Goal: Check status: Check status

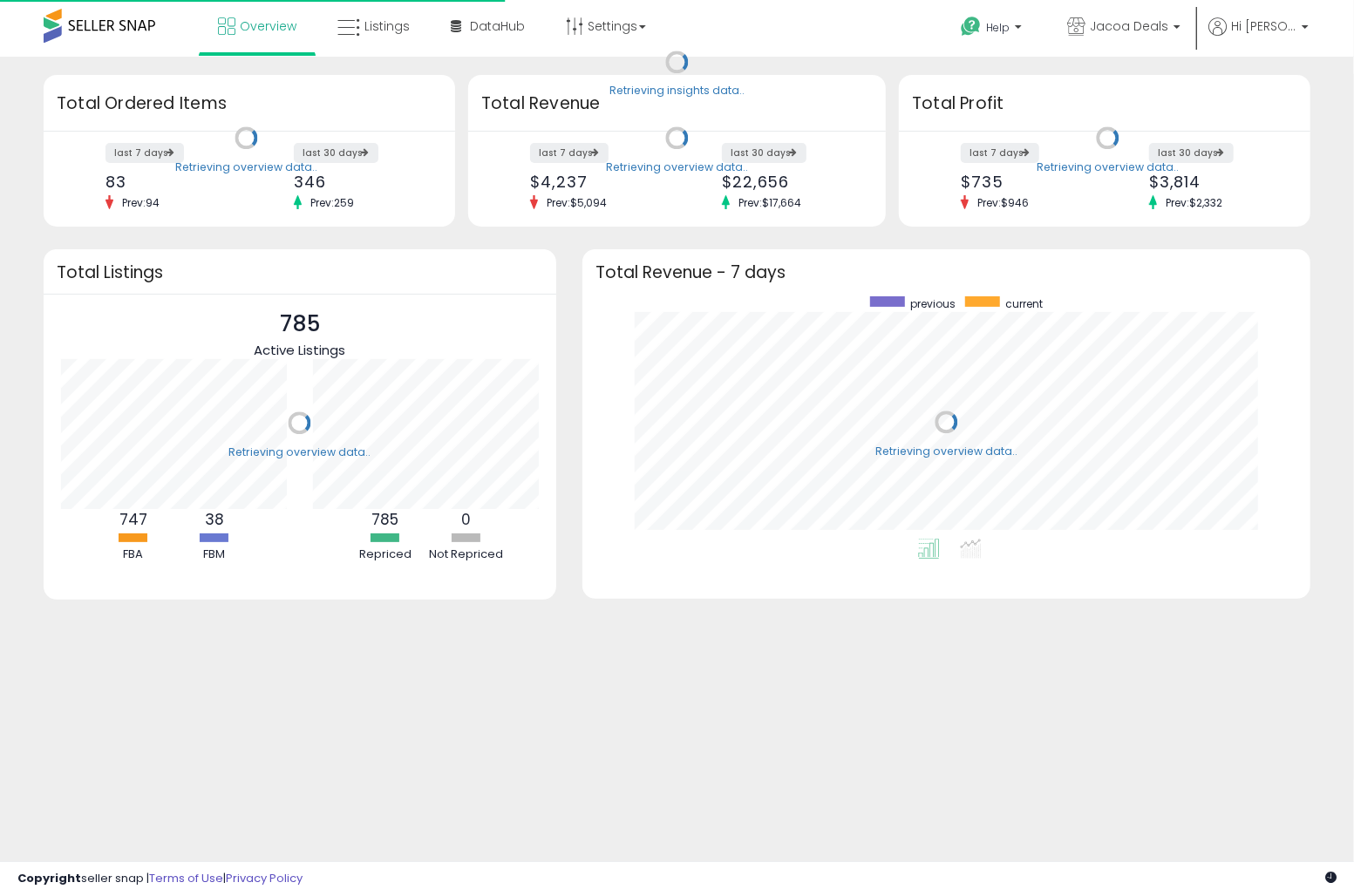
scroll to position [242, 694]
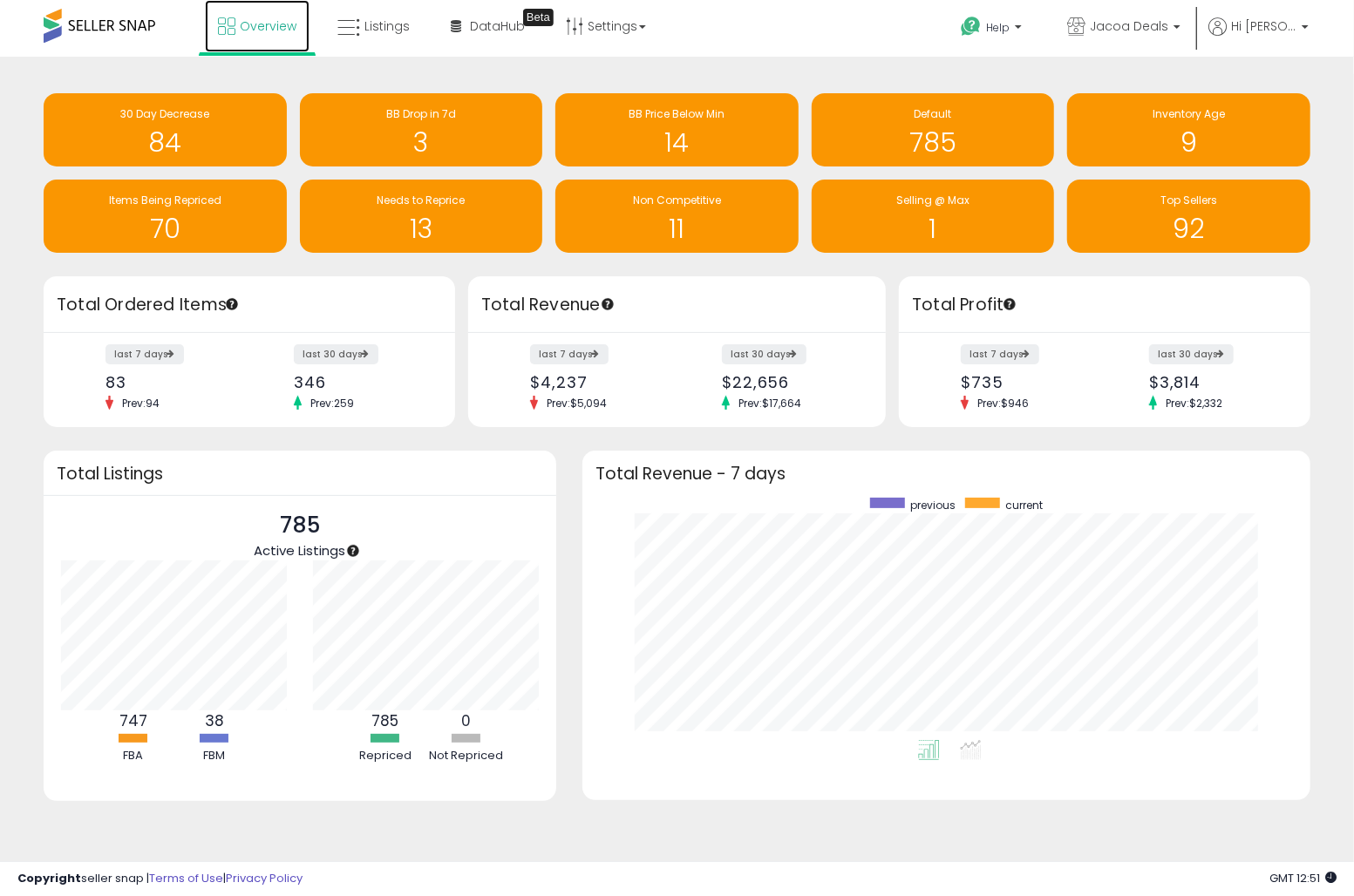
click at [262, 33] on span "Overview" at bounding box center [268, 27] width 57 height 18
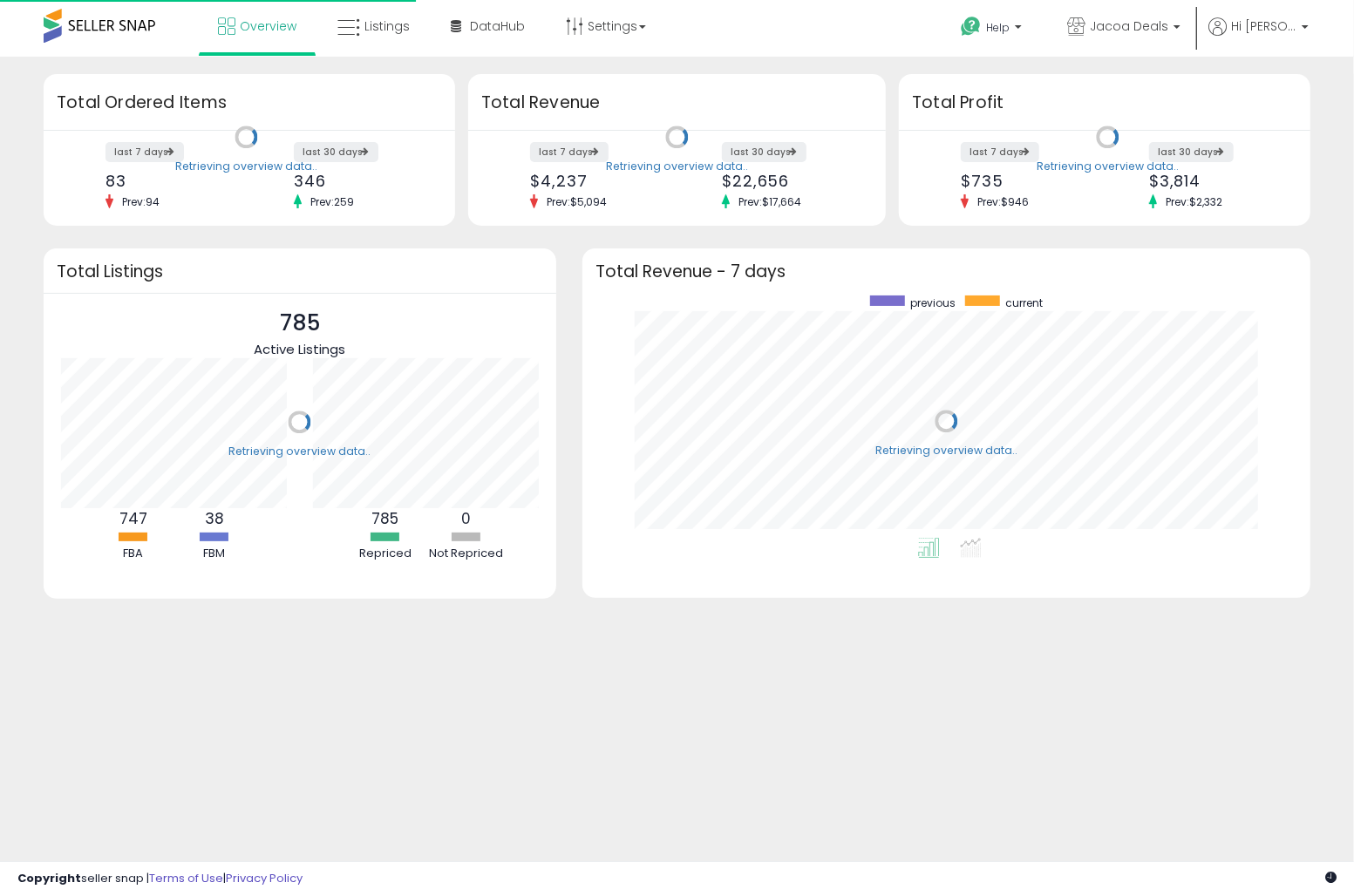
scroll to position [242, 694]
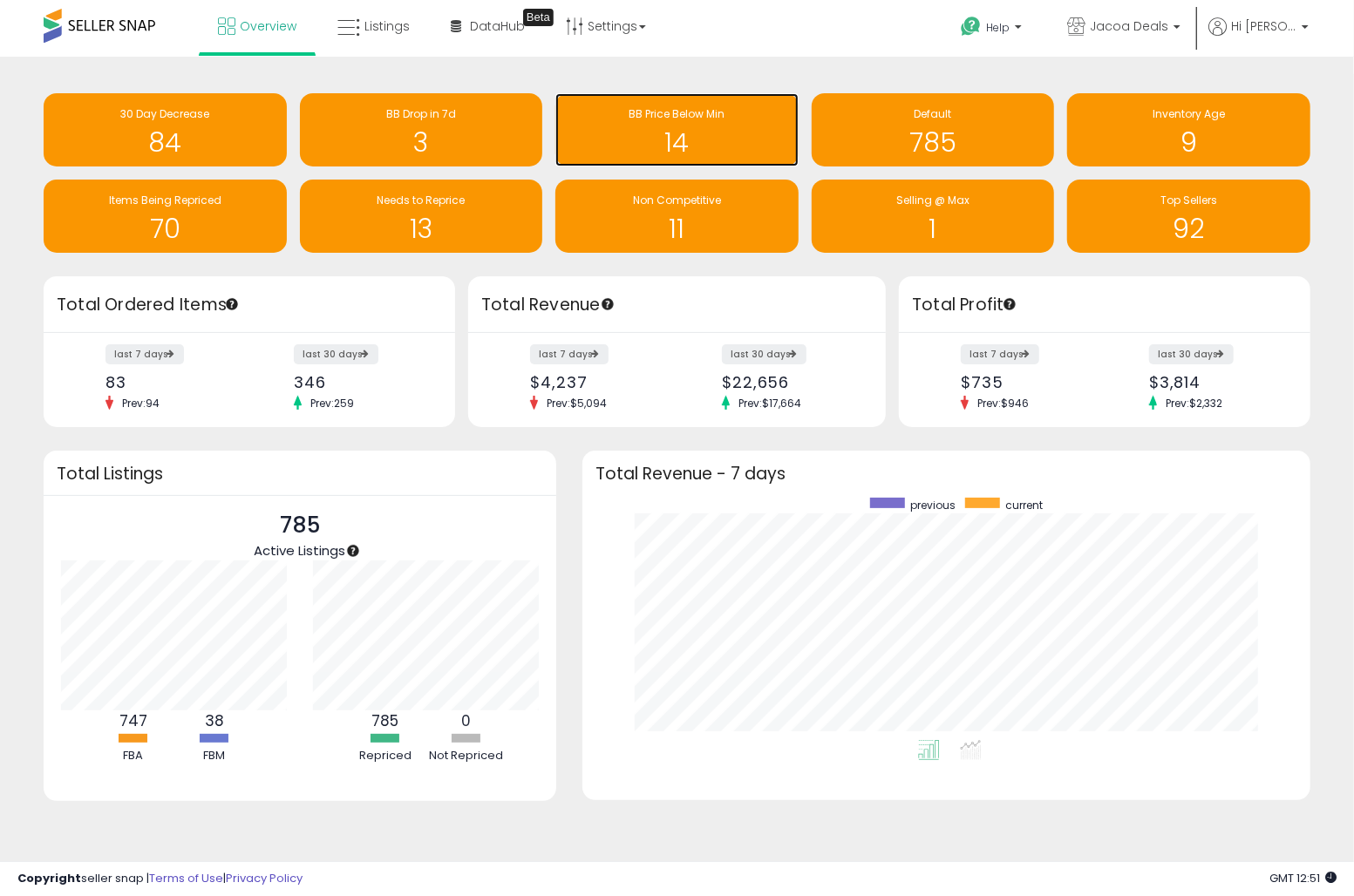
click at [701, 148] on h1 "14" at bounding box center [677, 141] width 226 height 28
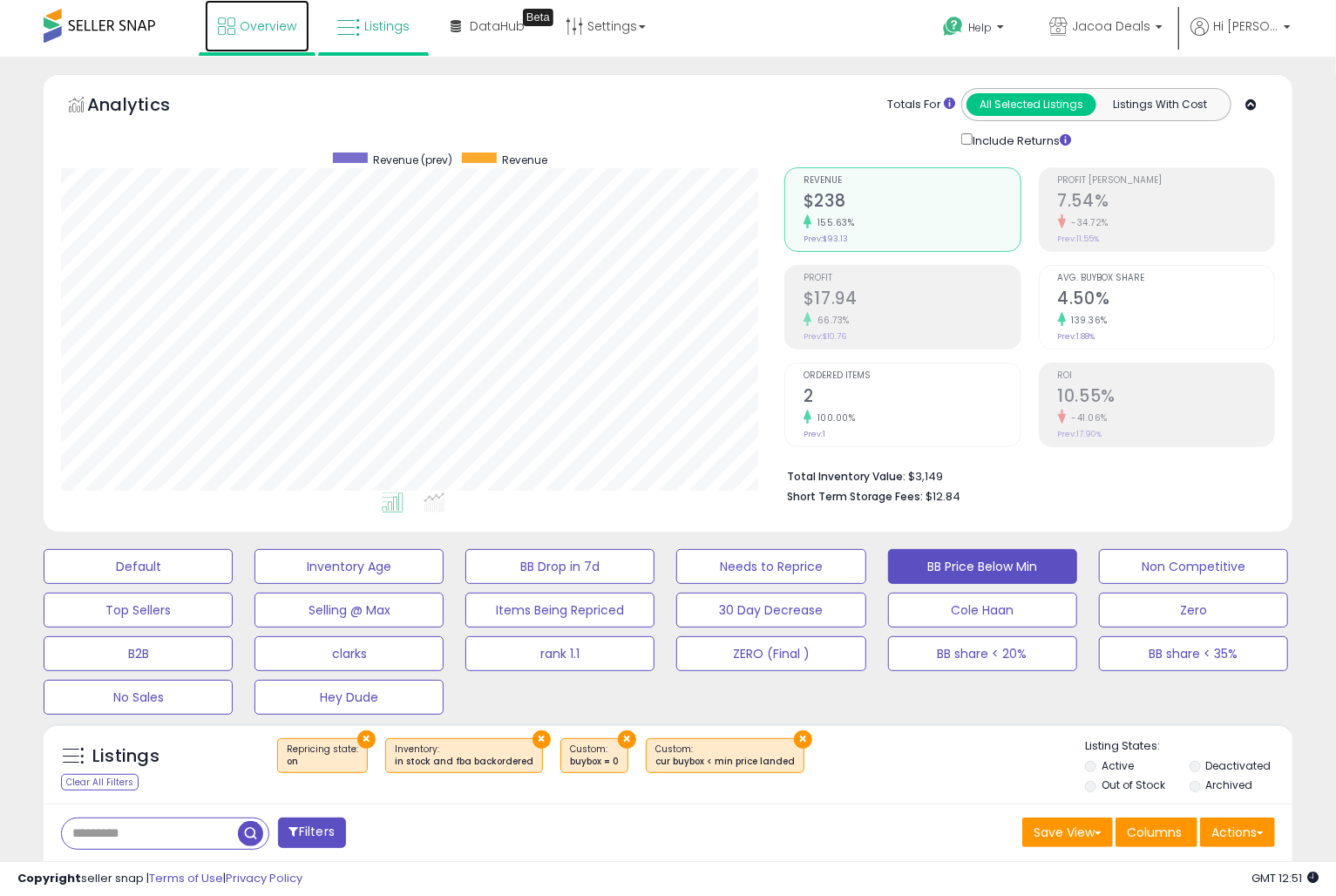
click at [238, 33] on link "Overview" at bounding box center [256, 26] width 104 height 52
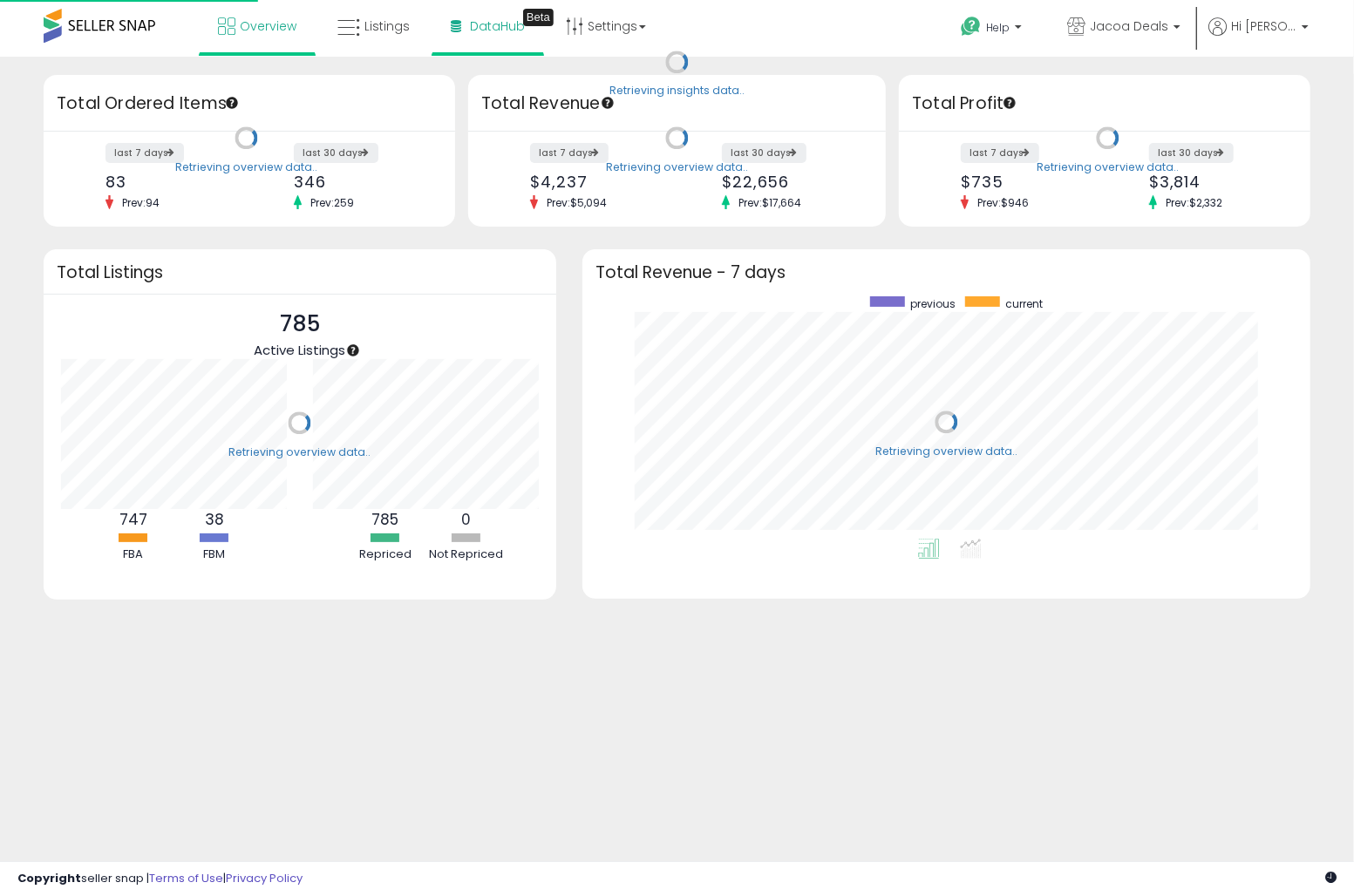
scroll to position [242, 694]
